Goal: Find specific fact: Find specific fact

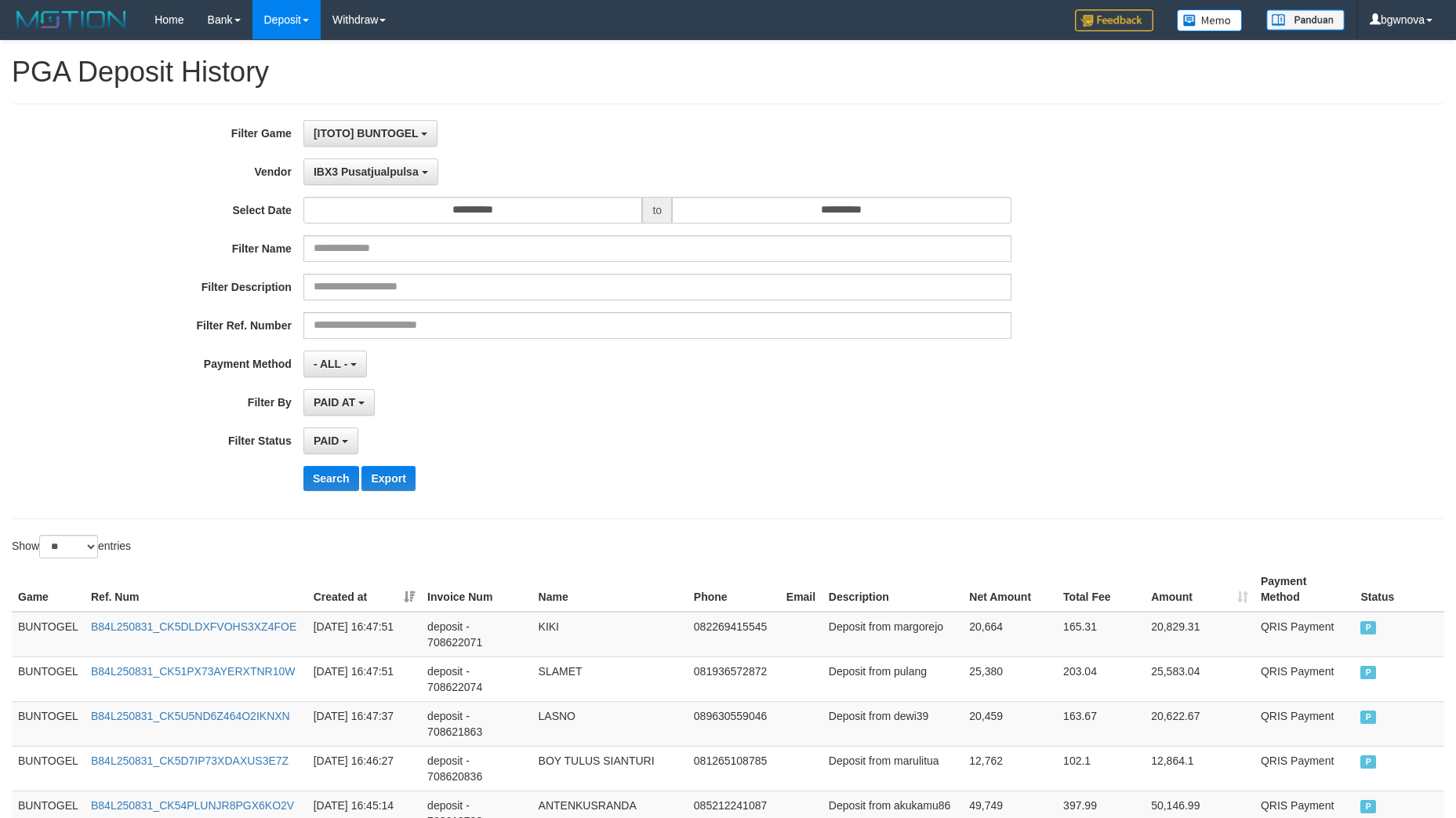
select select "**********"
select select "*"
select select "**"
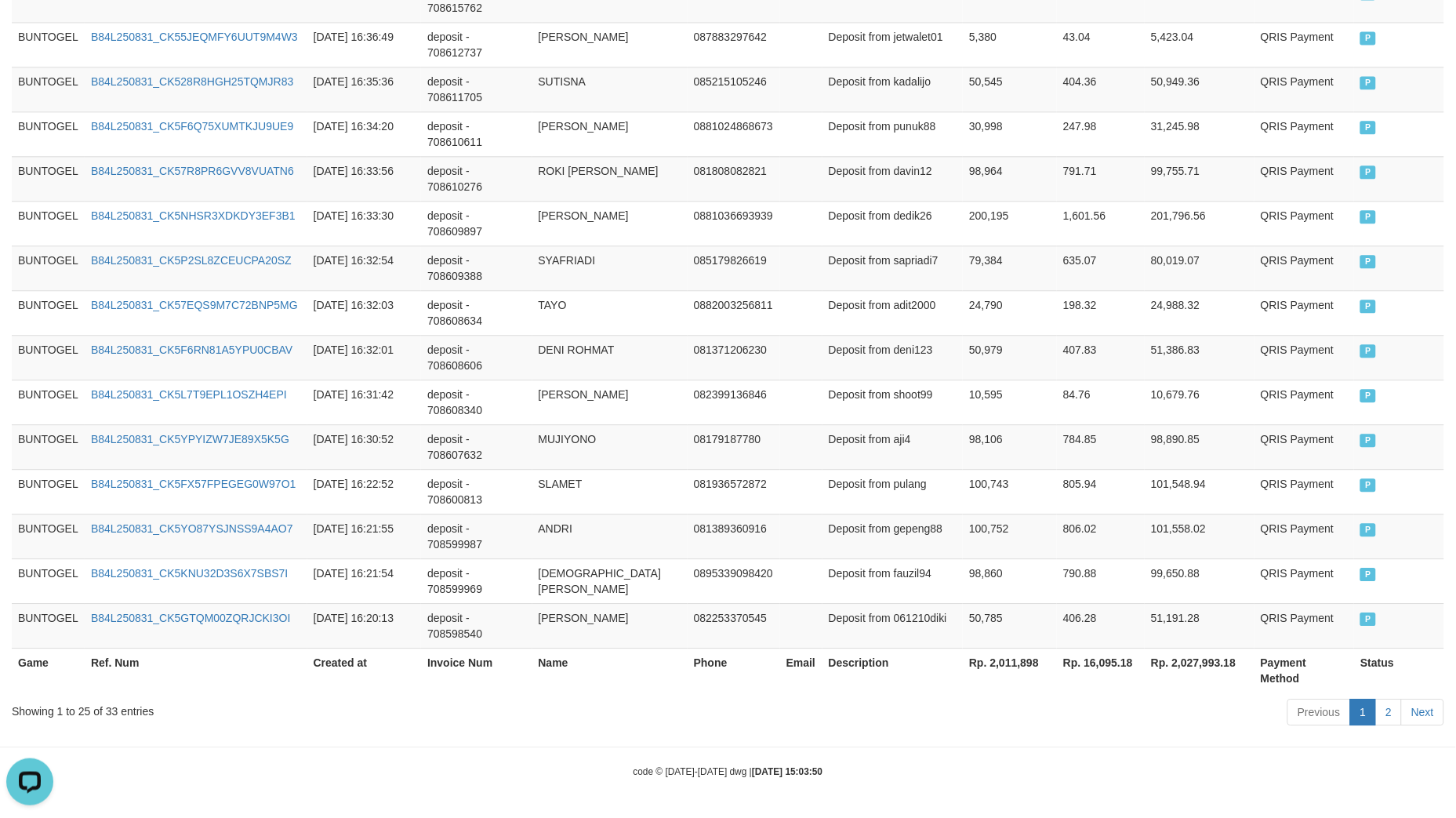
scroll to position [13, 0]
click at [1001, 657] on th "Rp. 2,011,898" at bounding box center [1009, 670] width 94 height 45
copy th "2,011,898"
drag, startPoint x: 1087, startPoint y: 660, endPoint x: 1123, endPoint y: 667, distance: 36.7
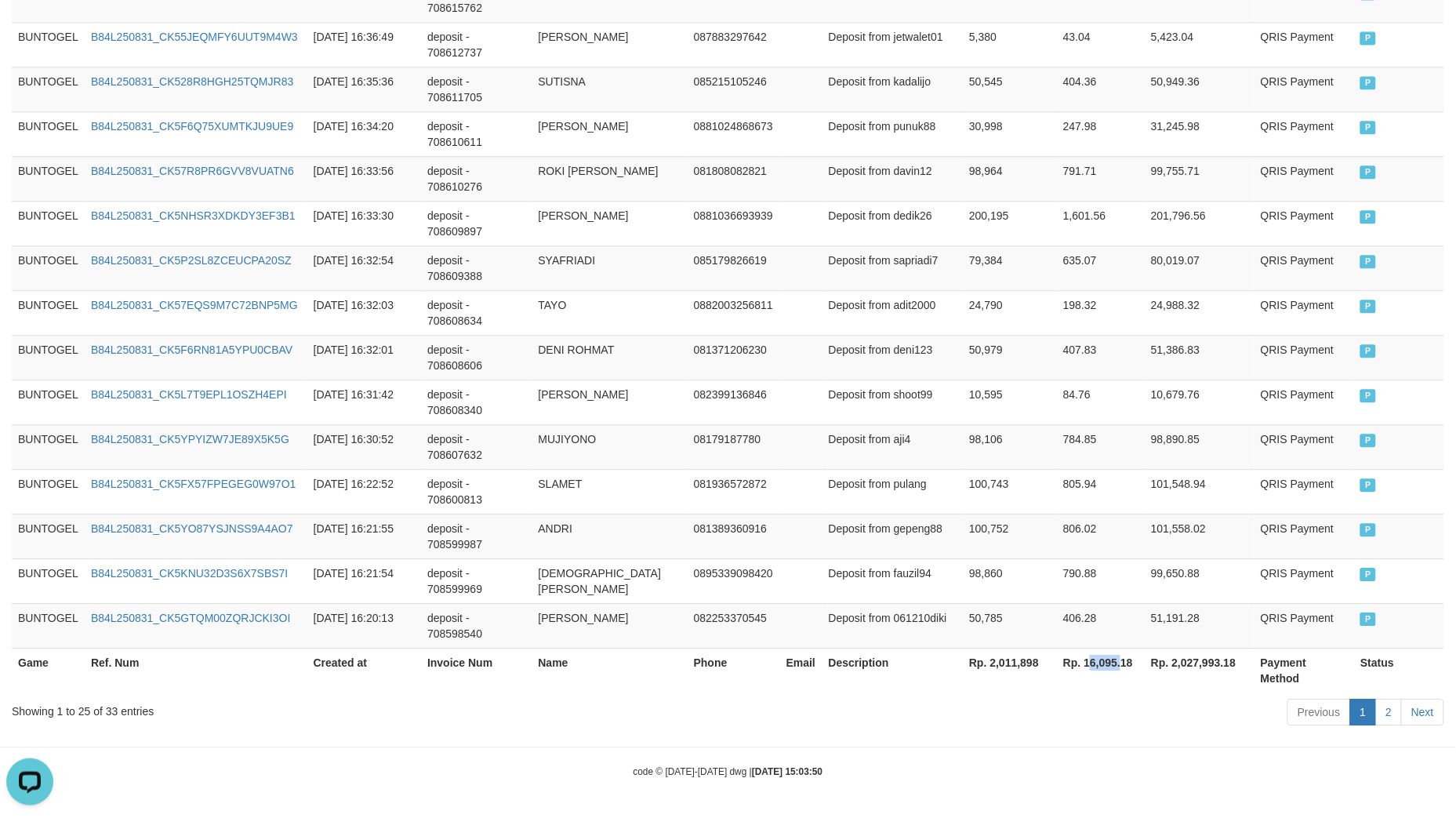
click at [1123, 667] on th "Rp. 16,095.18" at bounding box center [1101, 670] width 88 height 45
click at [992, 716] on div "Previous 1 2 Next" at bounding box center [1031, 714] width 826 height 33
drag, startPoint x: 1086, startPoint y: 659, endPoint x: 1117, endPoint y: 669, distance: 32.6
click at [1117, 669] on th "Rp. 16,095.18" at bounding box center [1101, 670] width 88 height 45
copy th "16,095"
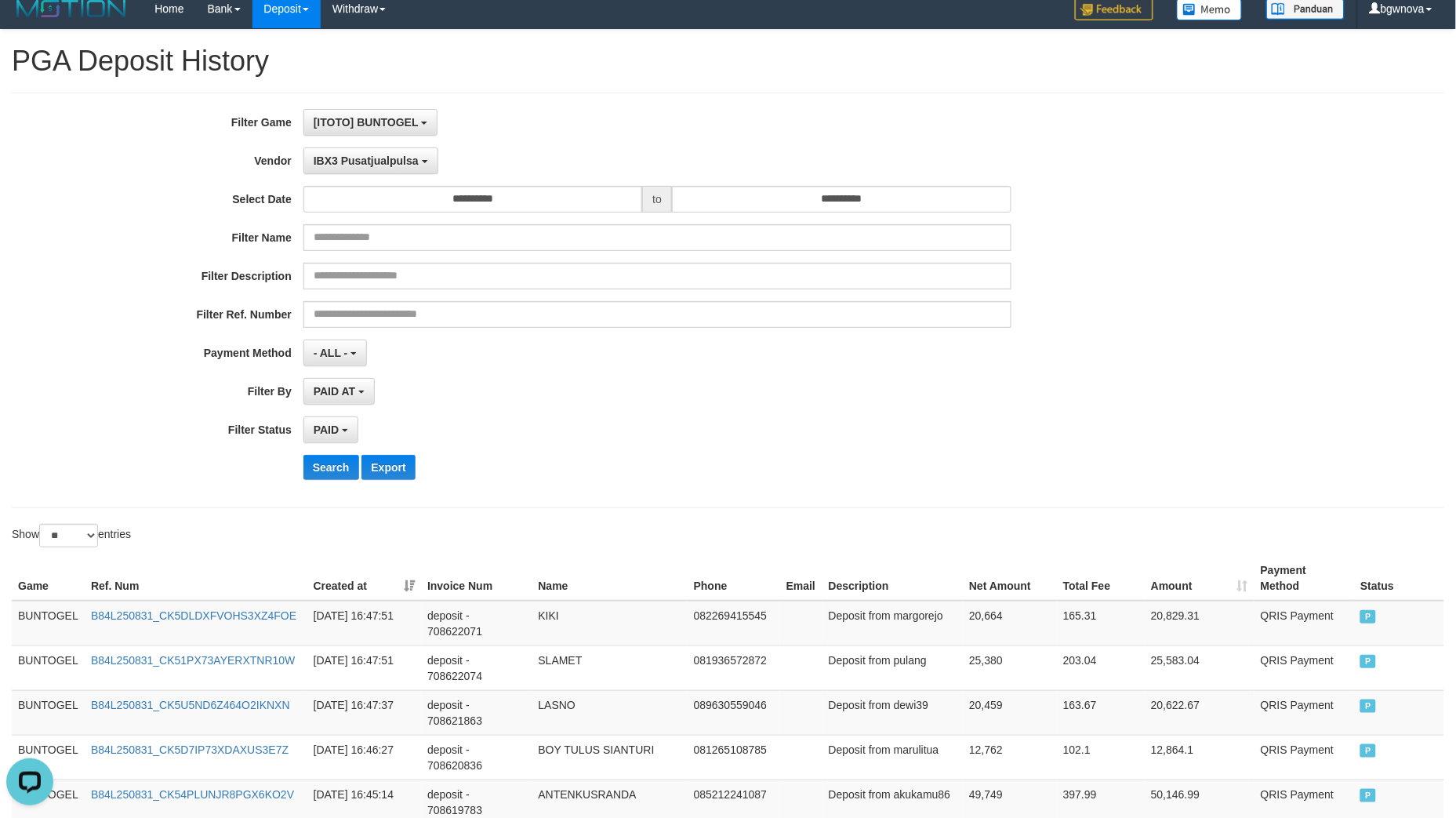
scroll to position [0, 0]
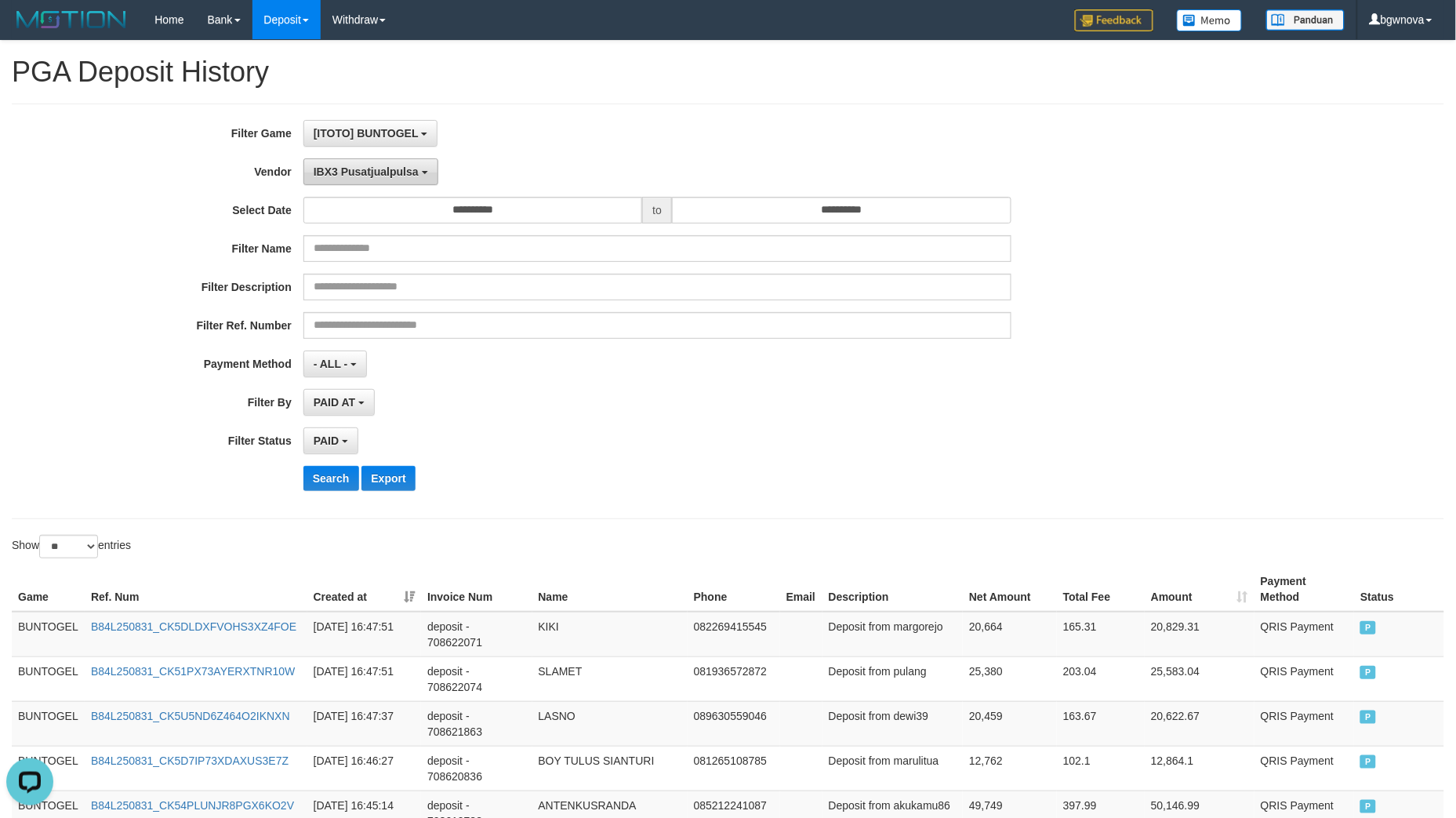
click at [370, 166] on span "IBX3 Pusatjualpulsa" at bounding box center [366, 172] width 105 height 12
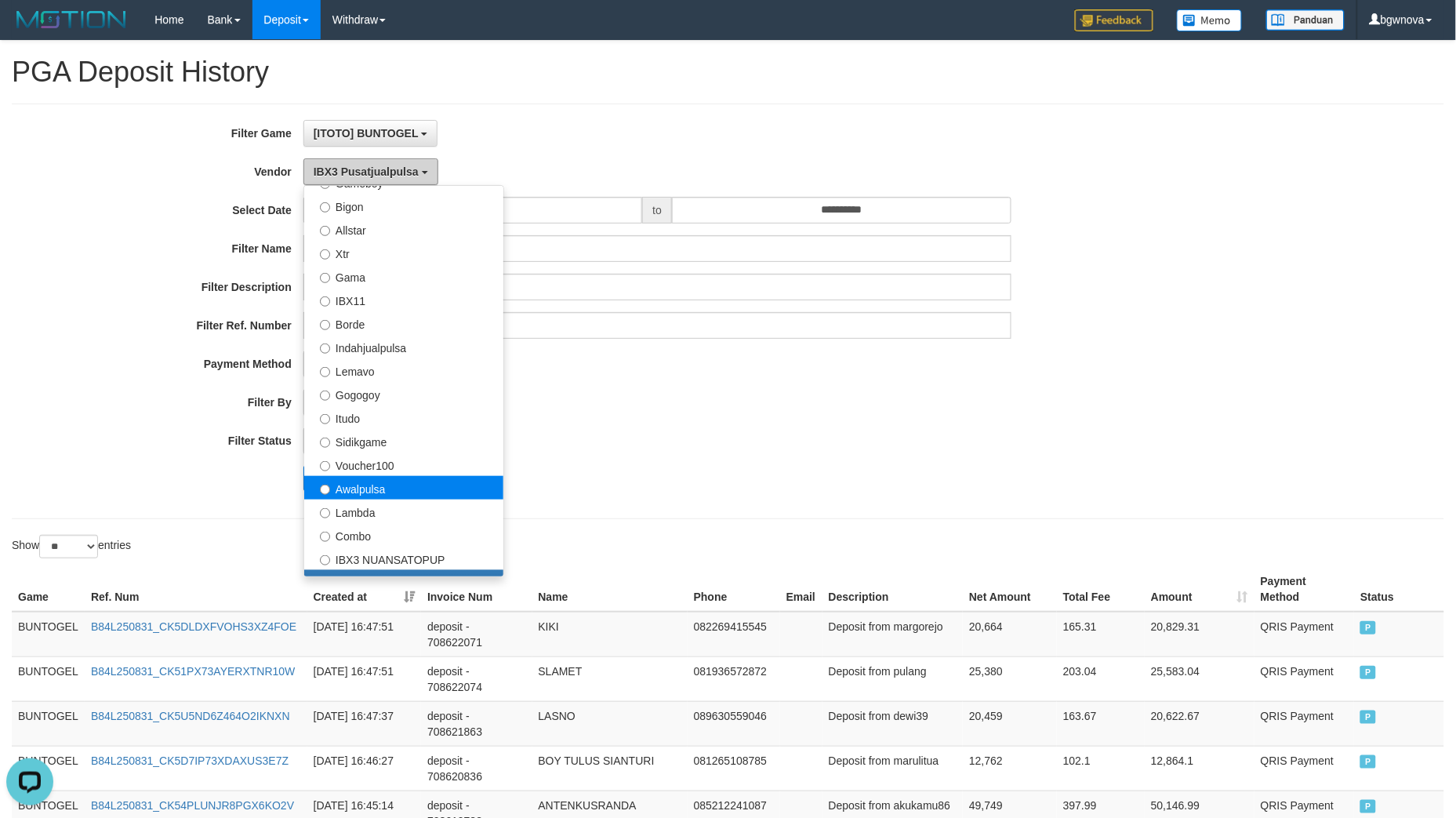
scroll to position [339, 0]
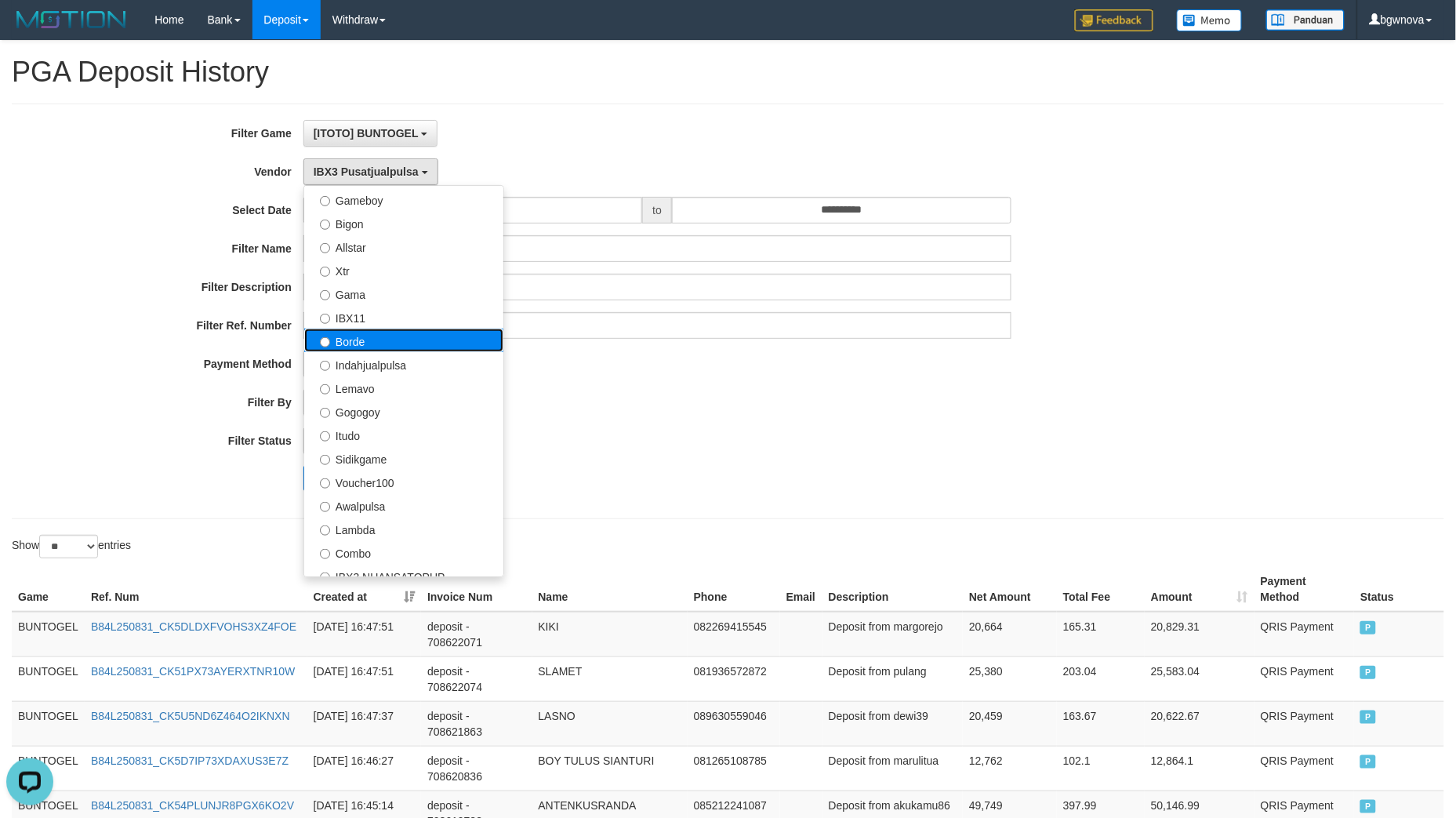
click at [460, 345] on label "Borde" at bounding box center [404, 340] width 199 height 24
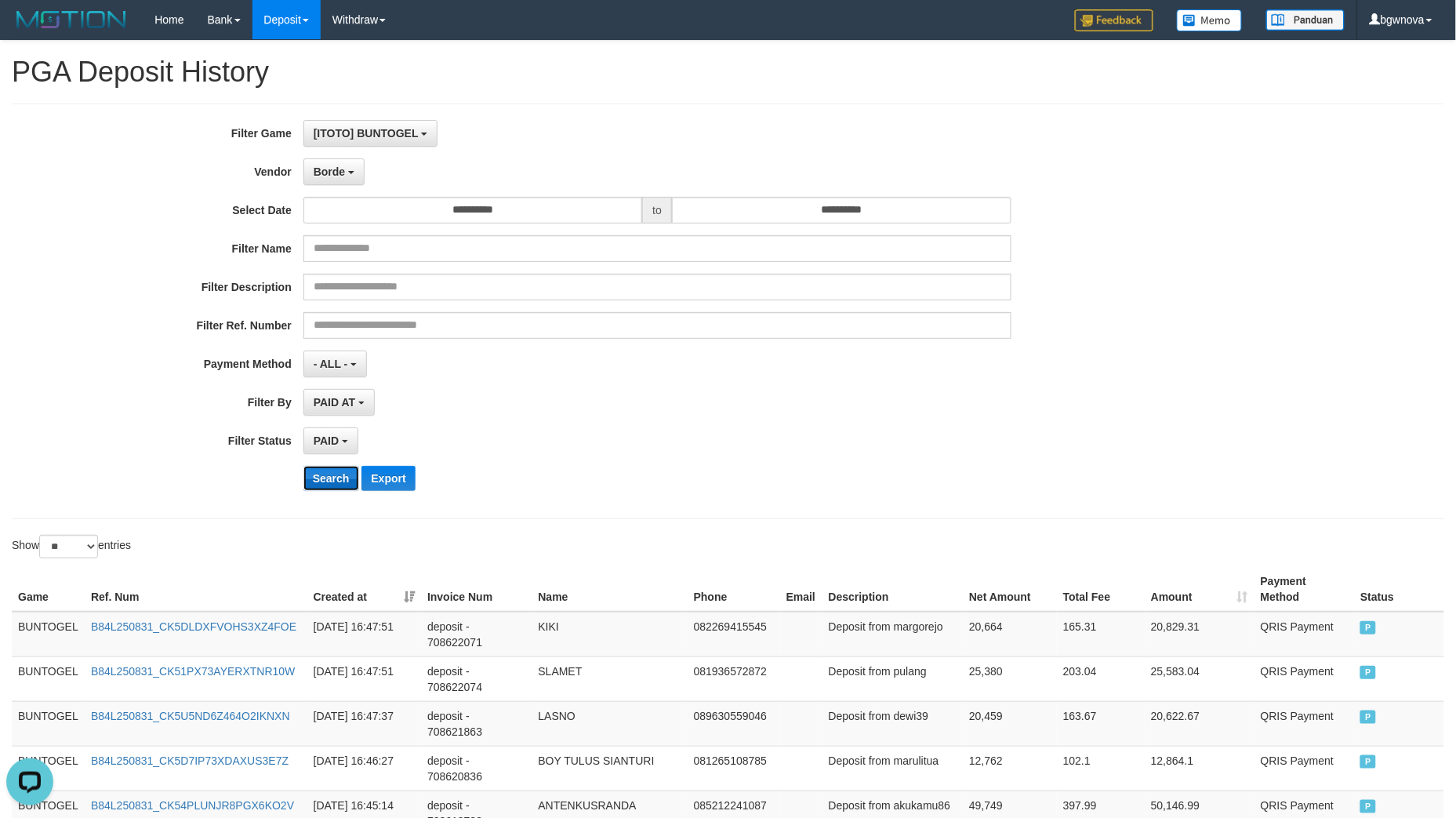
click at [322, 476] on button "Search" at bounding box center [331, 478] width 55 height 25
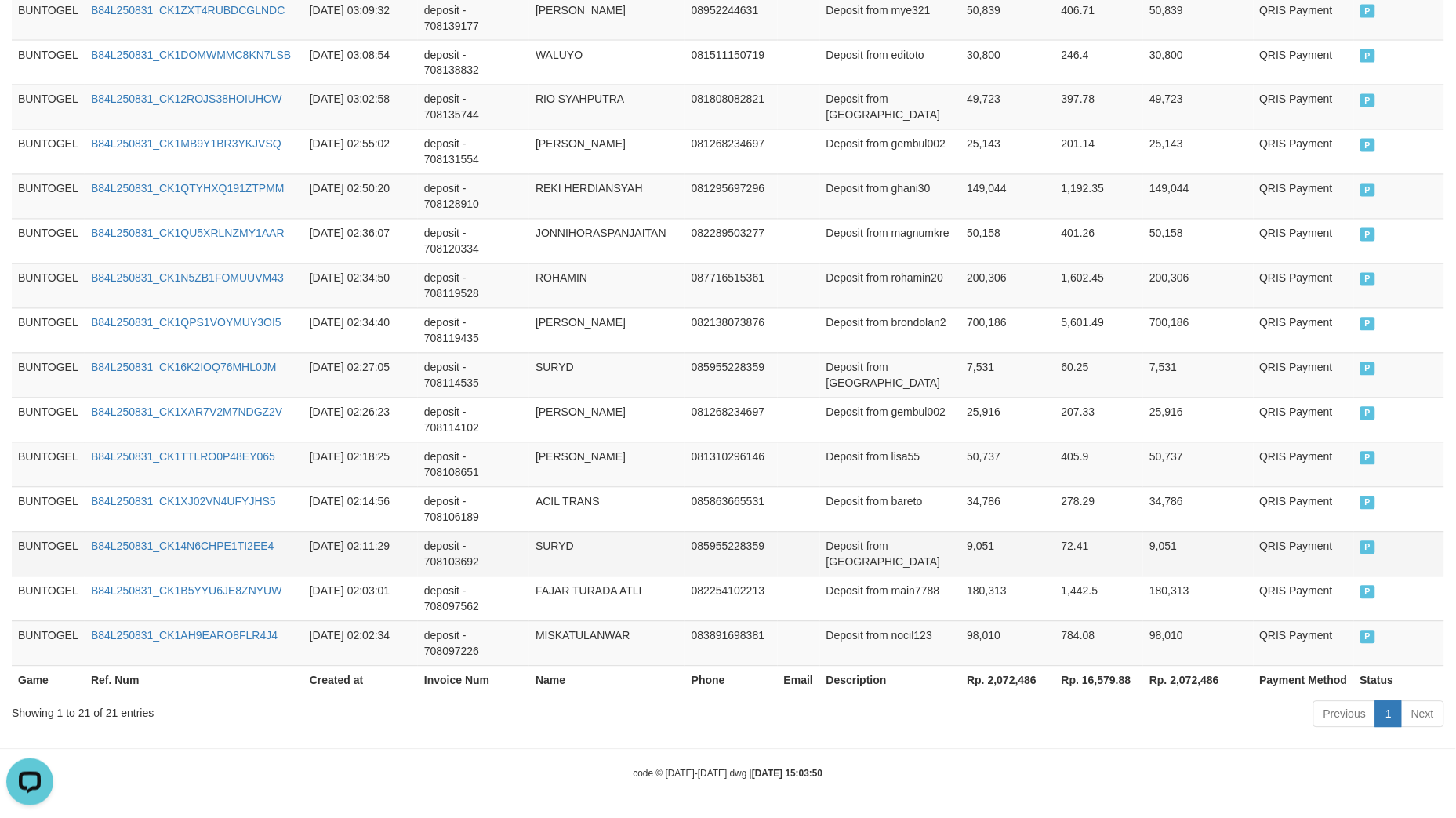
scroll to position [873, 0]
click at [1014, 673] on th "Rp. 2,072,486" at bounding box center [1008, 678] width 94 height 29
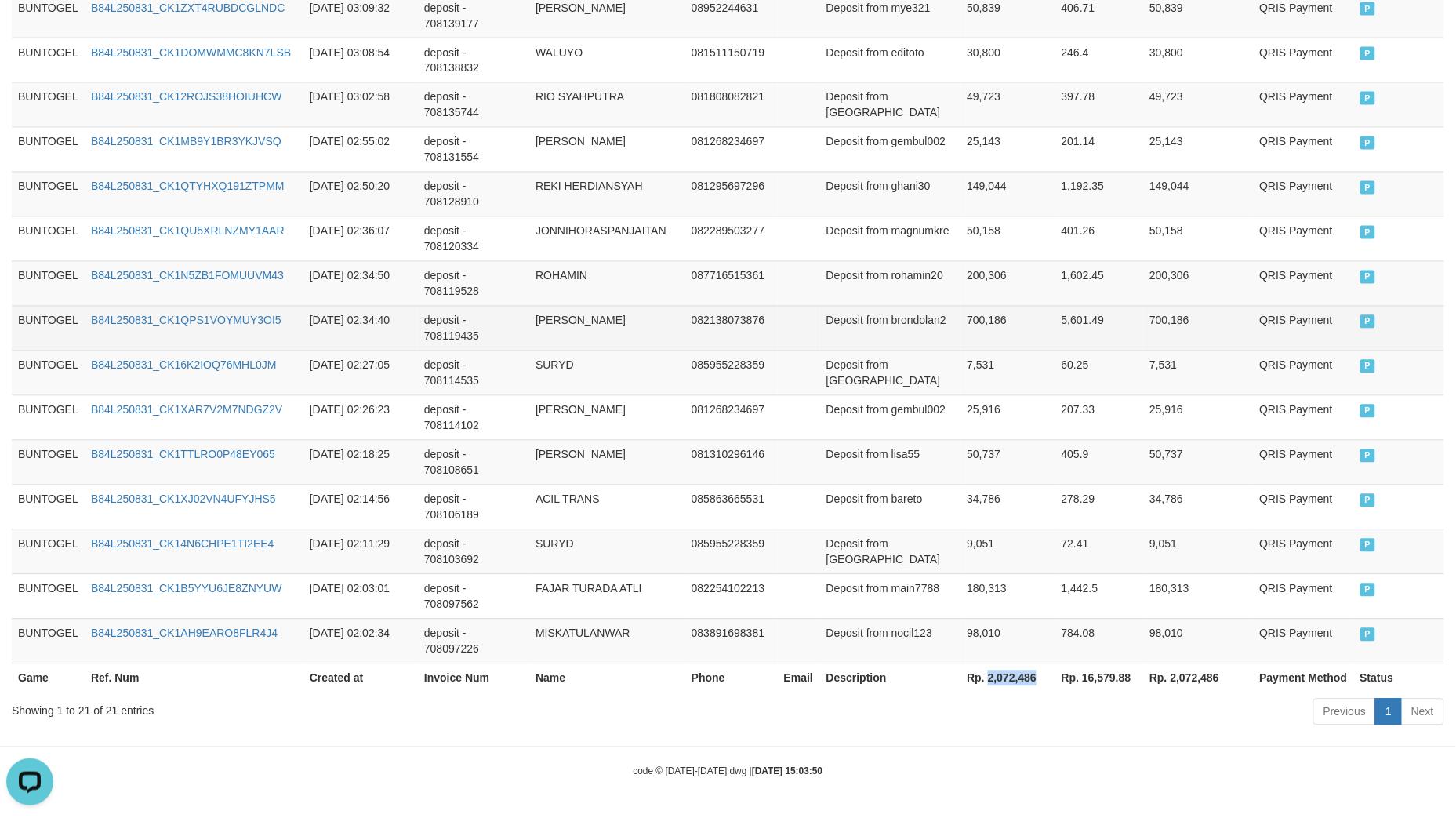
copy th "2,072,486"
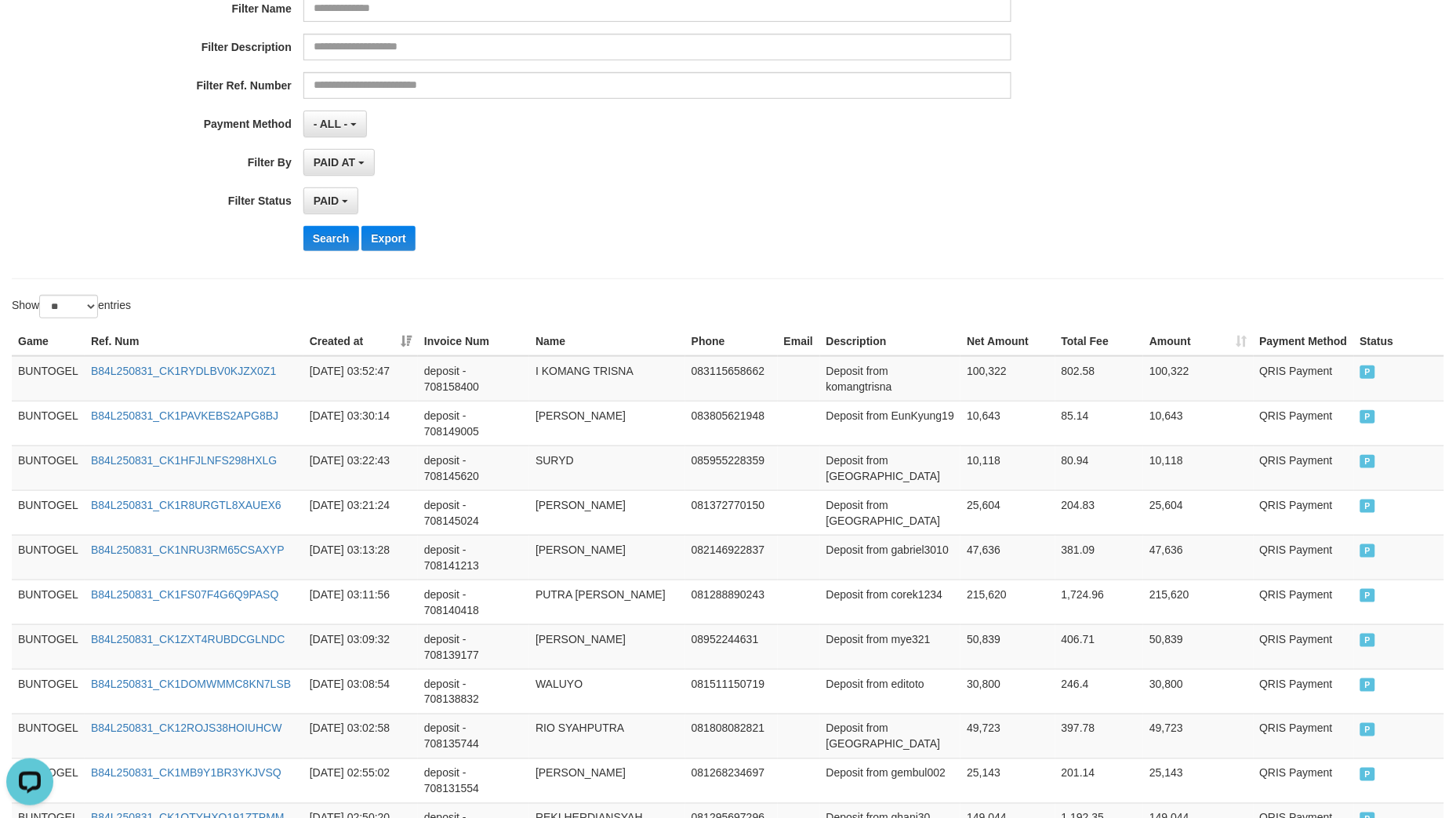
scroll to position [0, 0]
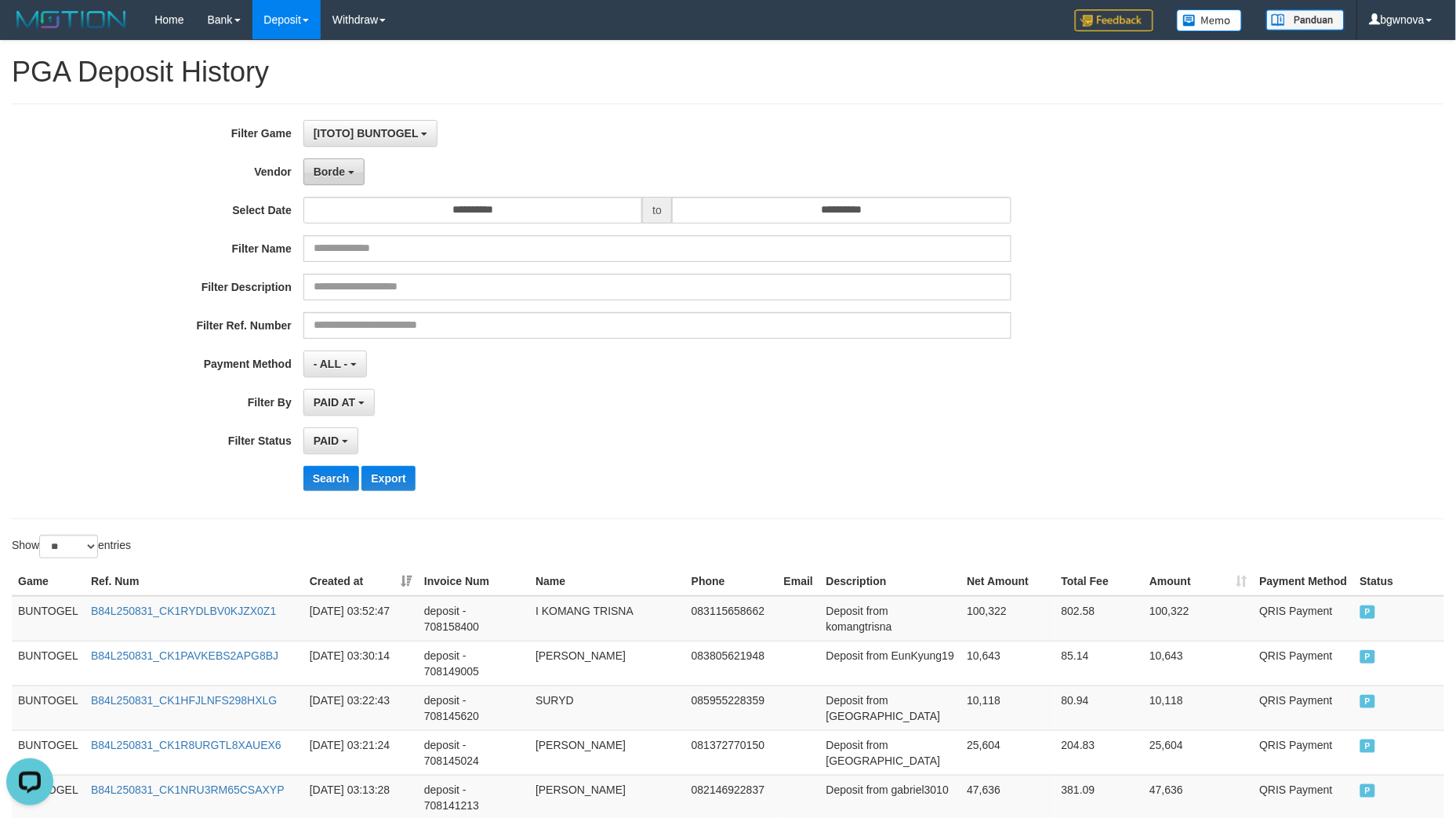
drag, startPoint x: 312, startPoint y: 173, endPoint x: 383, endPoint y: 388, distance: 226.4
click at [312, 173] on button "Borde" at bounding box center [334, 172] width 61 height 26
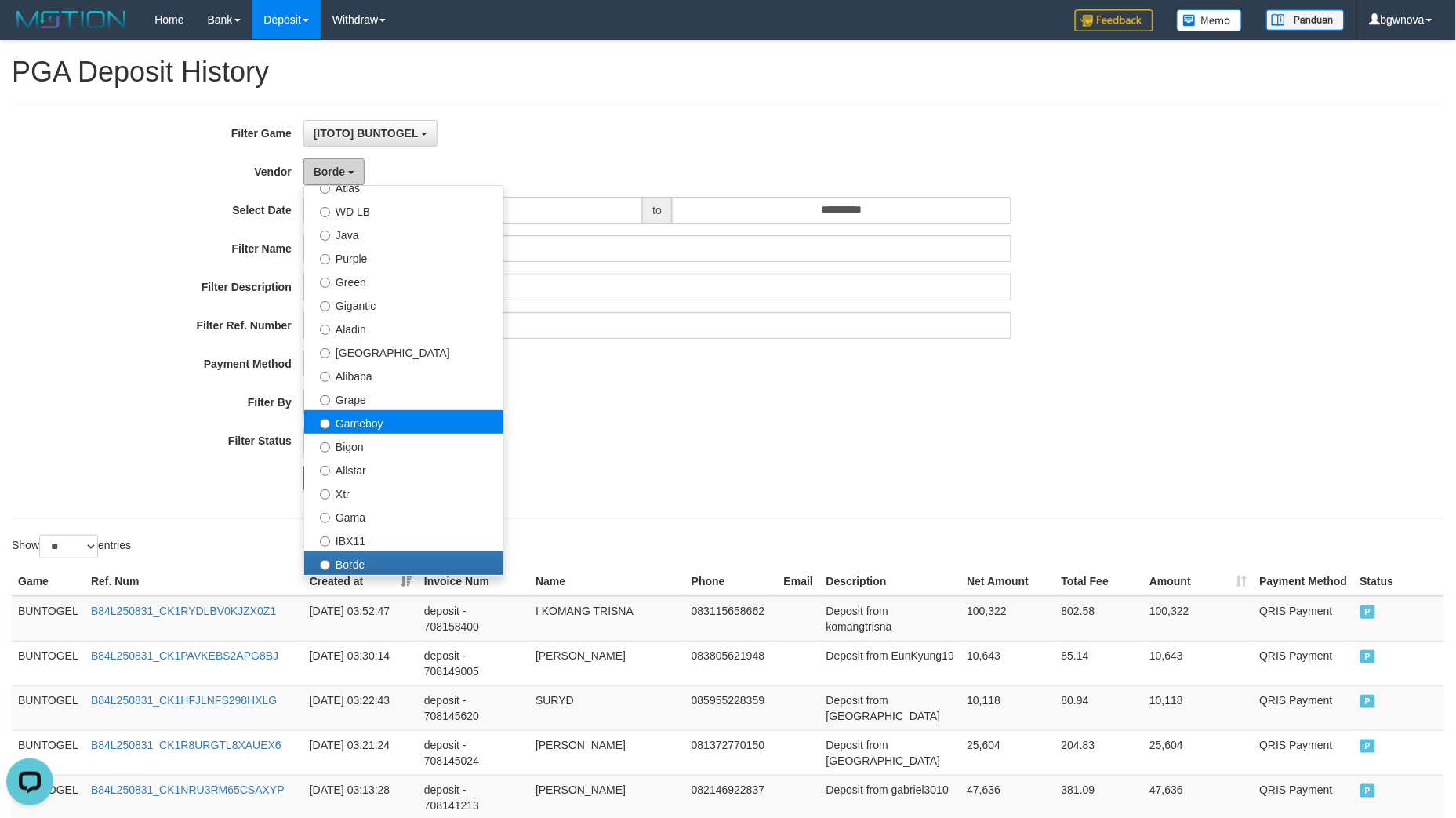
scroll to position [77, 0]
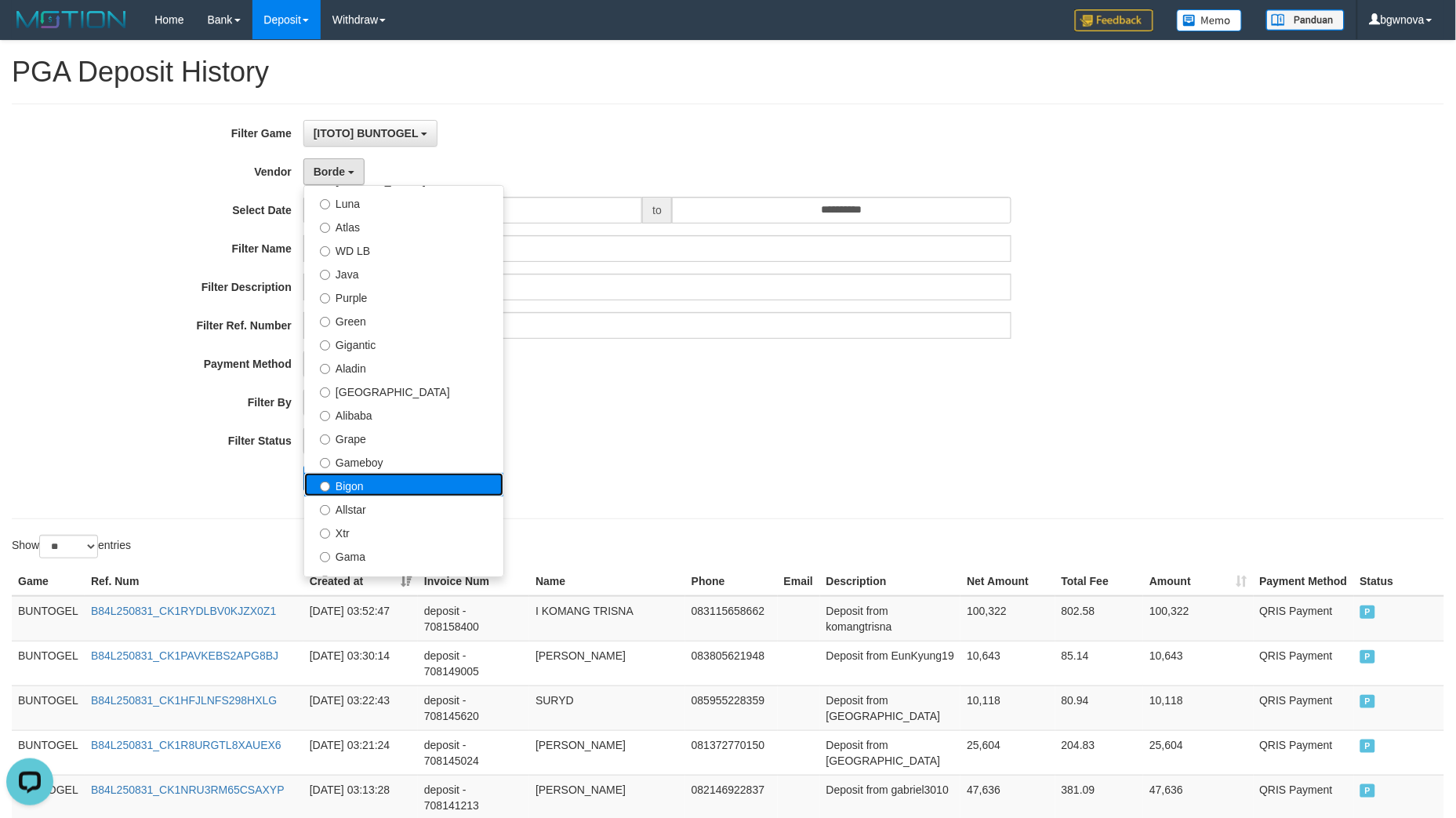
click at [454, 476] on label "Bigon" at bounding box center [404, 484] width 199 height 24
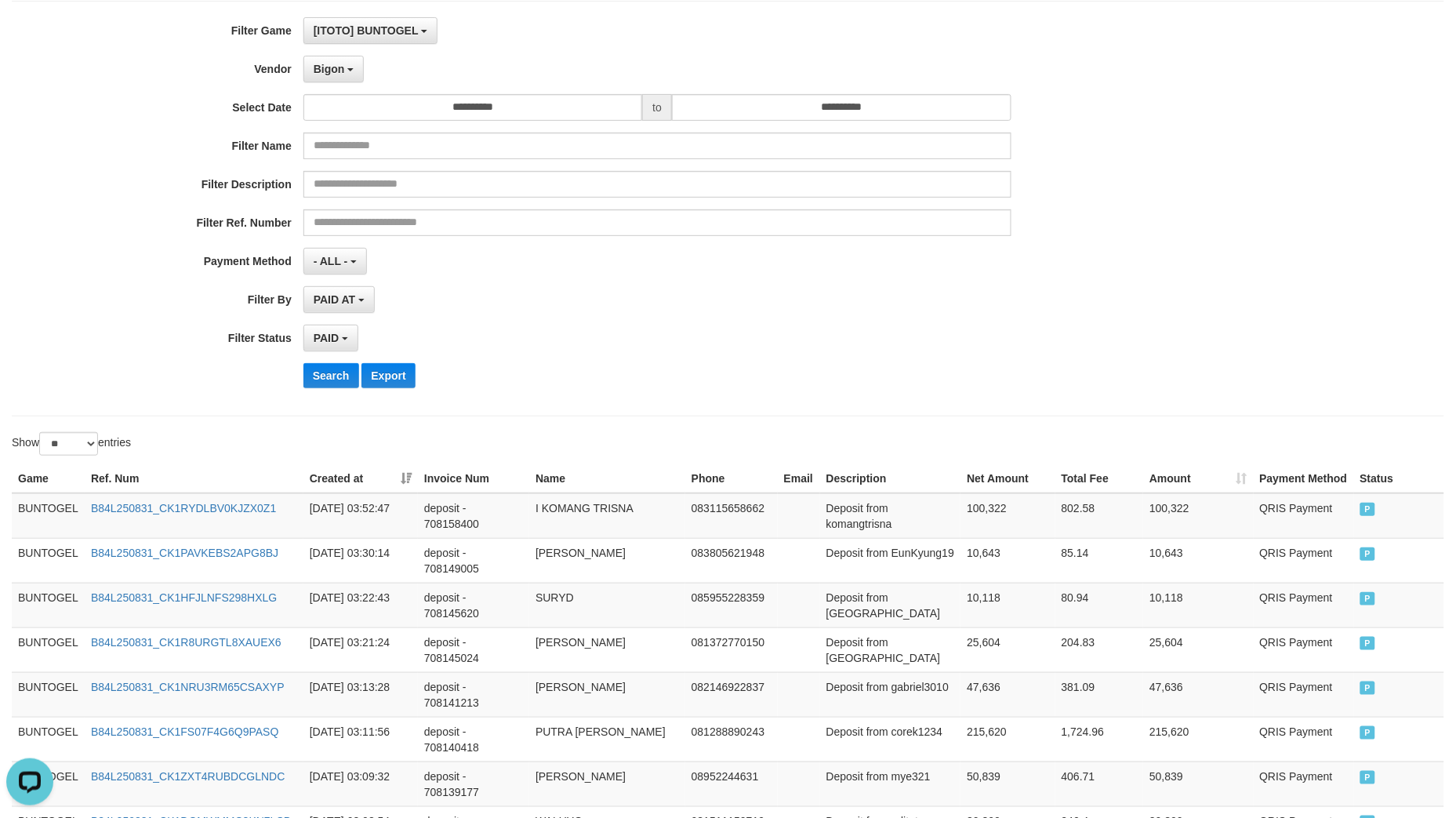
scroll to position [87, 0]
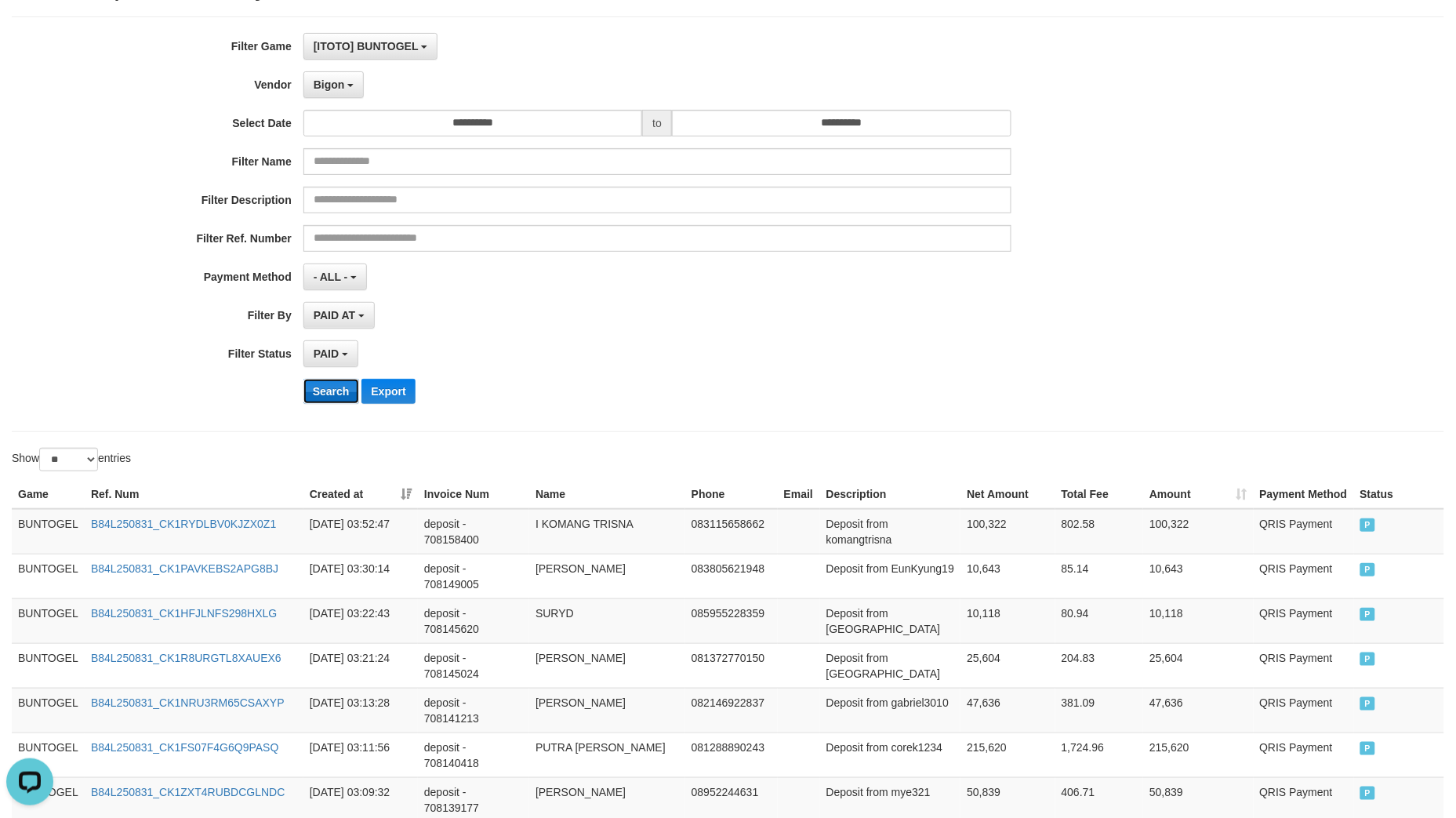
click at [341, 393] on button "Search" at bounding box center [331, 391] width 55 height 25
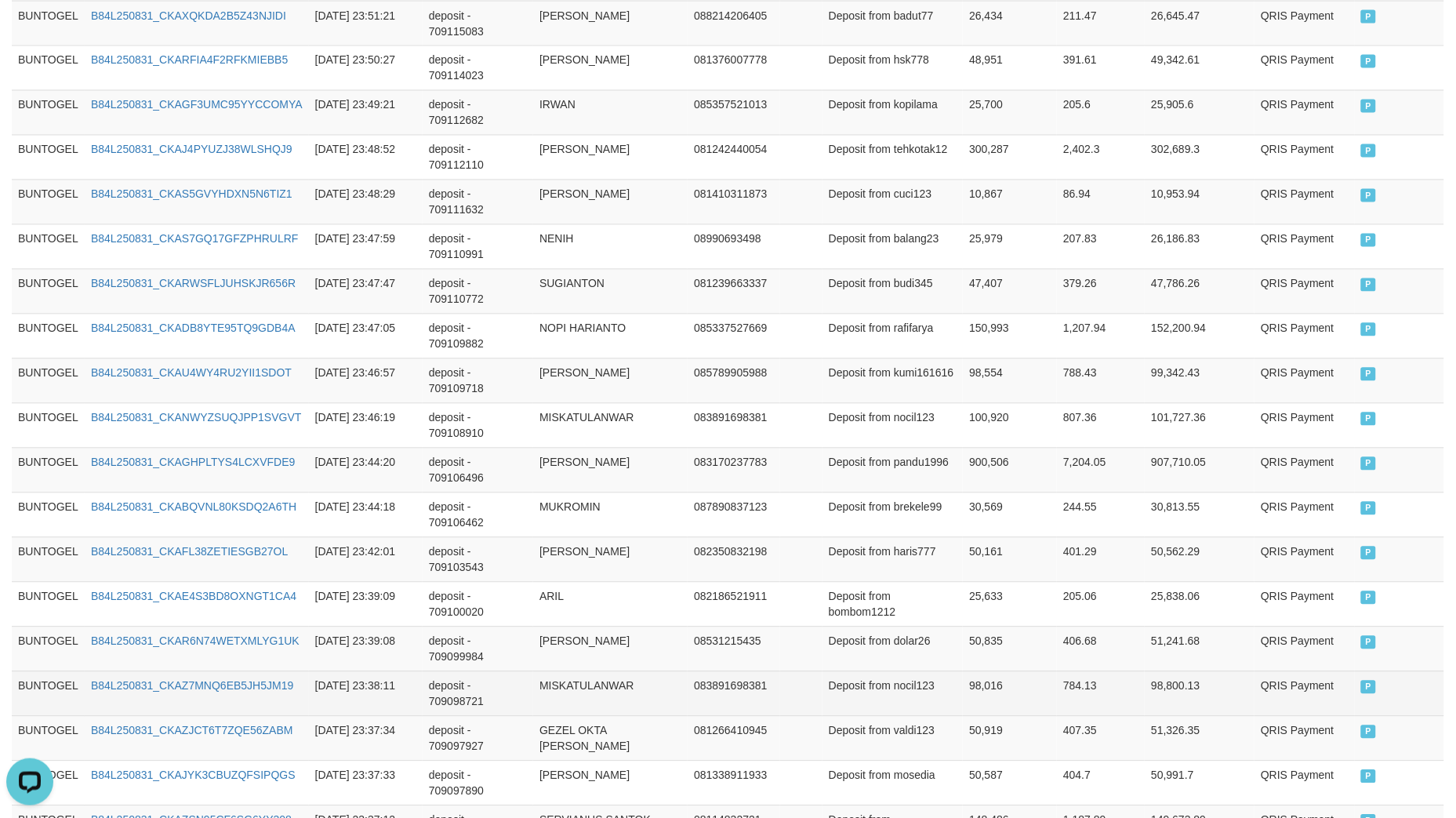
scroll to position [1084, 0]
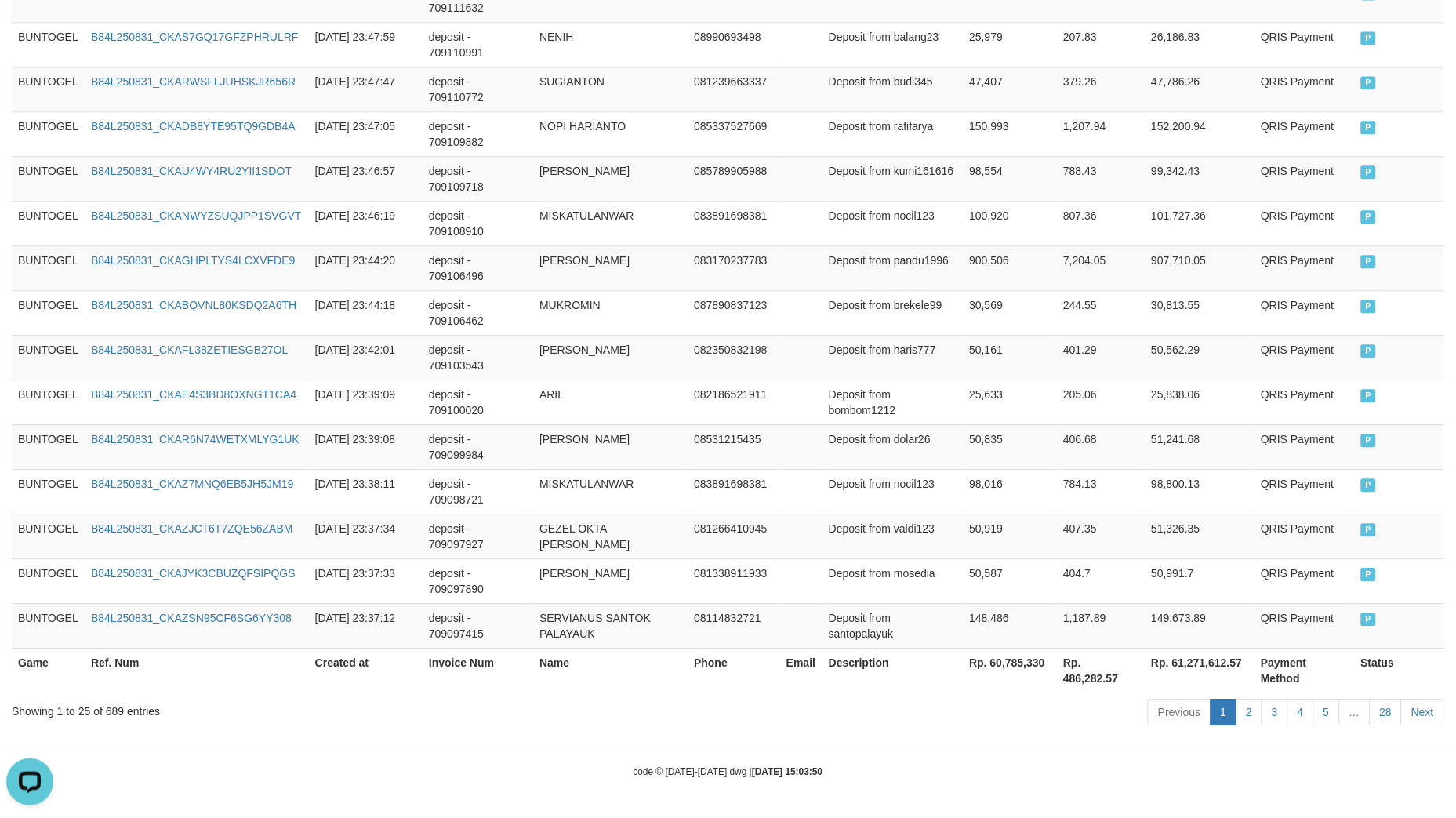
click at [1009, 662] on th "Rp. 60,785,330" at bounding box center [1009, 670] width 94 height 45
copy th "60,785,330"
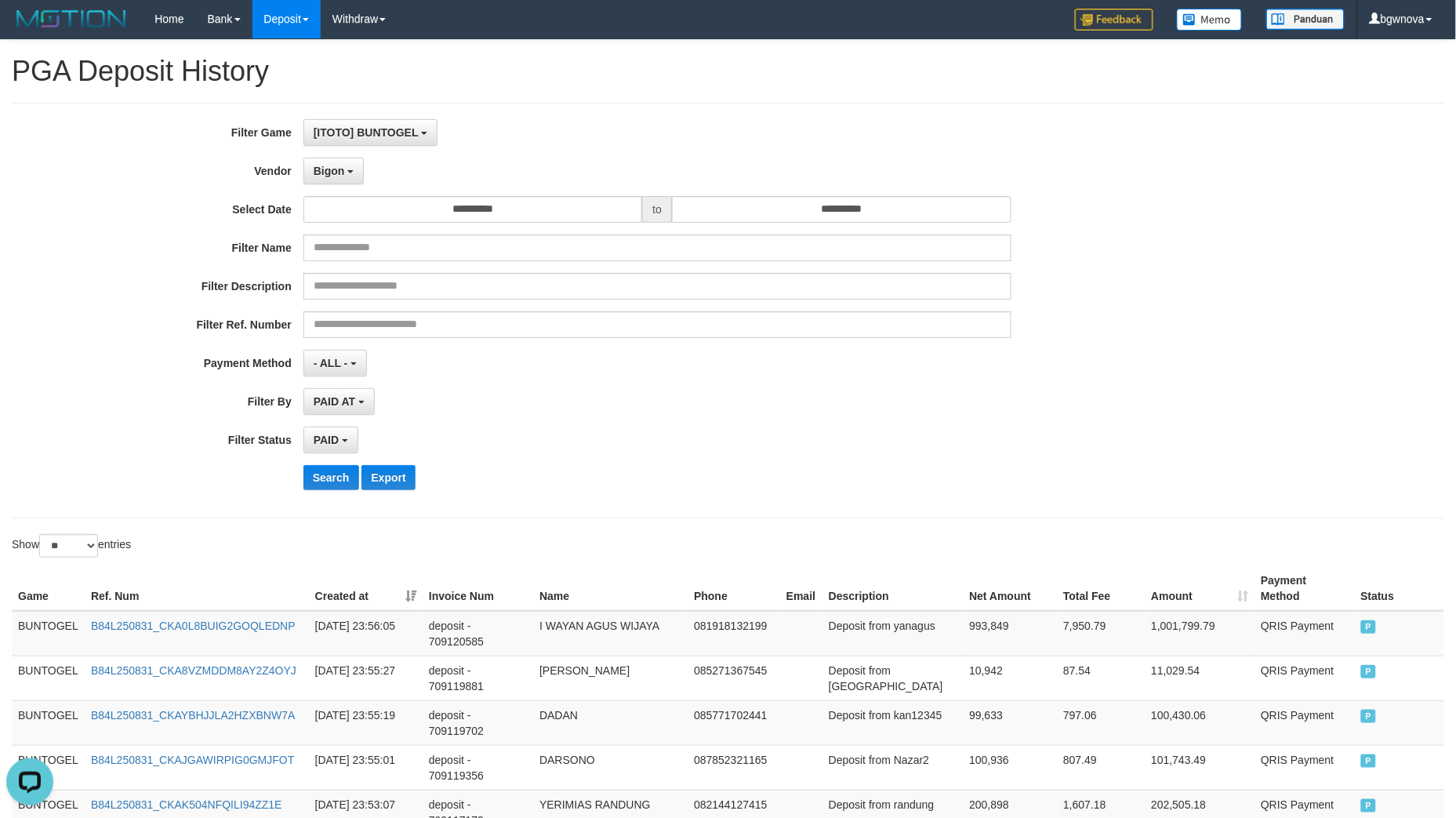
scroll to position [0, 0]
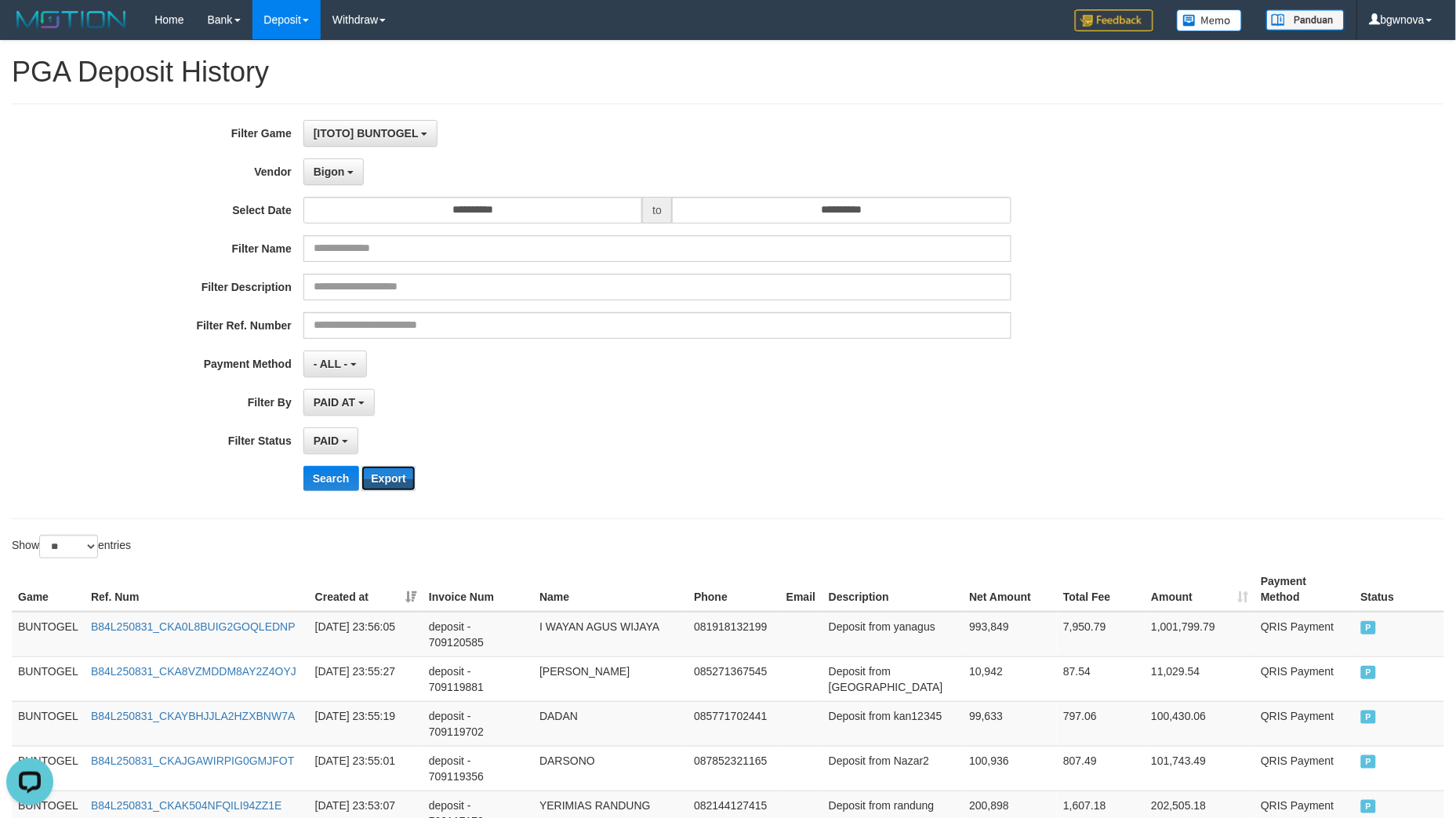
drag, startPoint x: 386, startPoint y: 471, endPoint x: 417, endPoint y: 221, distance: 251.9
click at [417, 222] on div "**********" at bounding box center [606, 312] width 1214 height 383
drag, startPoint x: 351, startPoint y: 173, endPoint x: 353, endPoint y: 201, distance: 28.1
click at [350, 173] on button "Bigon" at bounding box center [334, 172] width 61 height 26
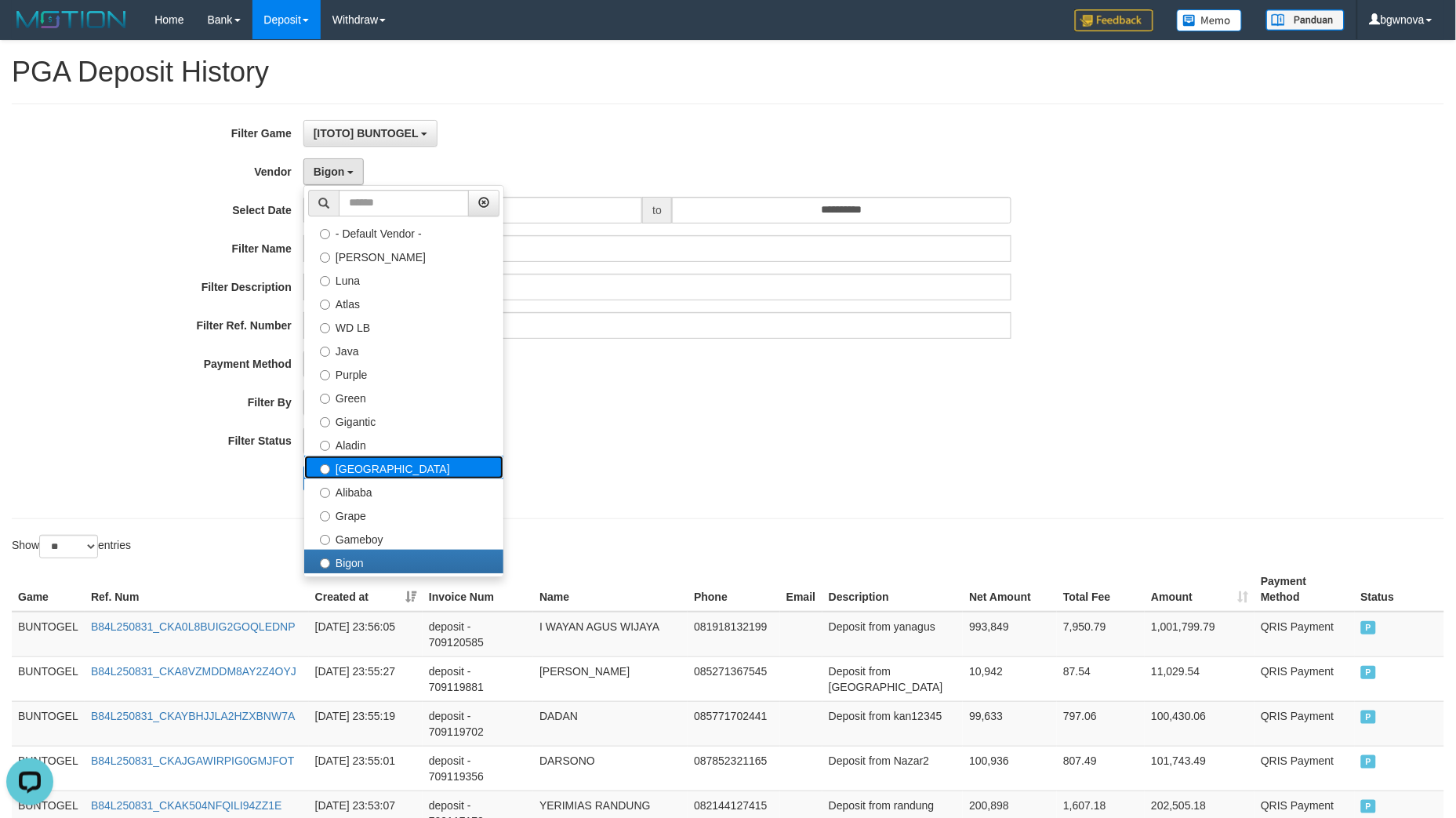
click at [498, 463] on label "[GEOGRAPHIC_DATA]" at bounding box center [404, 467] width 199 height 24
select select "**********"
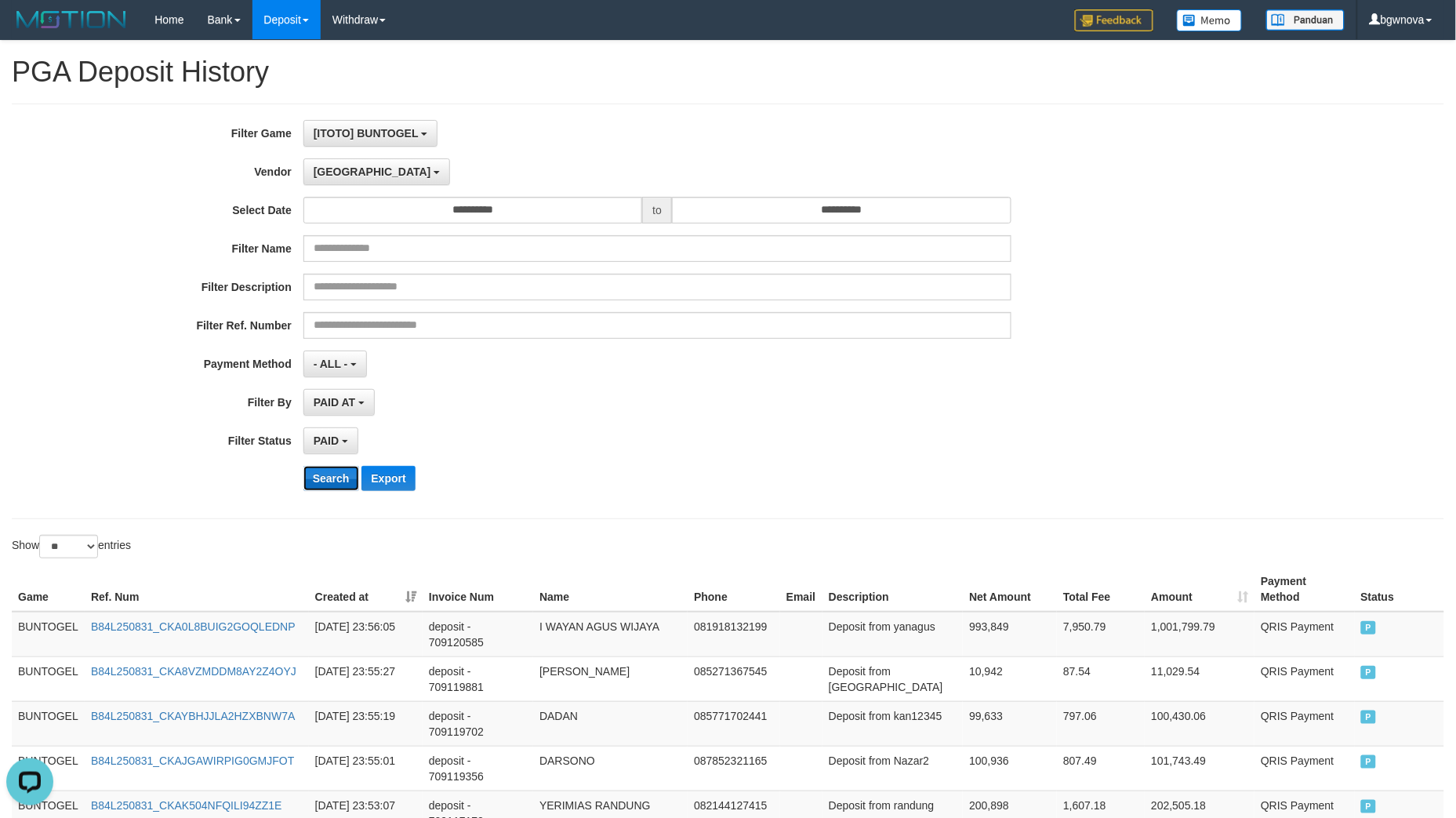
click at [318, 477] on button "Search" at bounding box center [331, 478] width 55 height 25
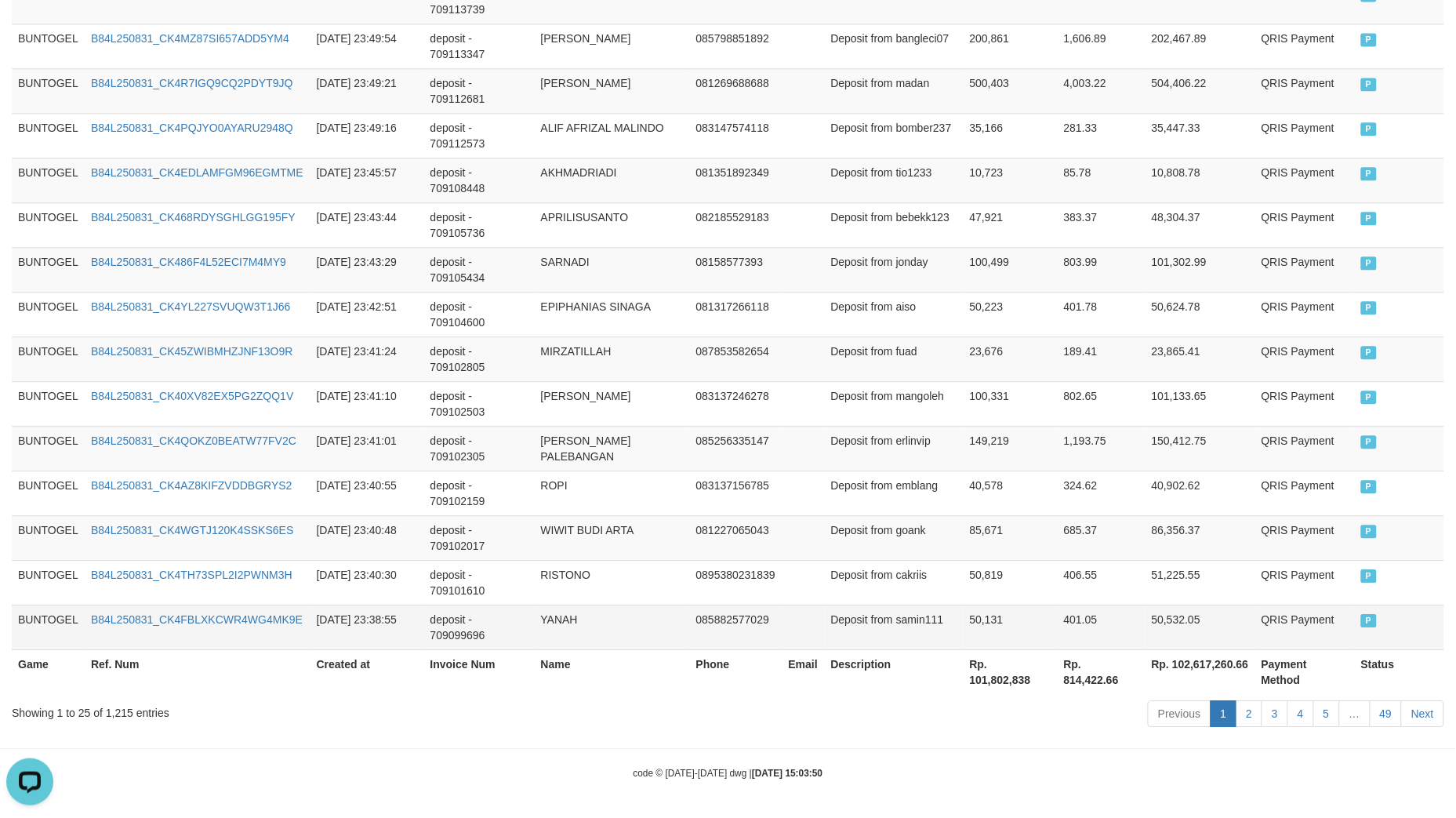
scroll to position [1084, 0]
click at [993, 675] on th "Rp. 101,802,838" at bounding box center [1010, 670] width 94 height 45
copy th "101,802,838"
